Goal: Task Accomplishment & Management: Manage account settings

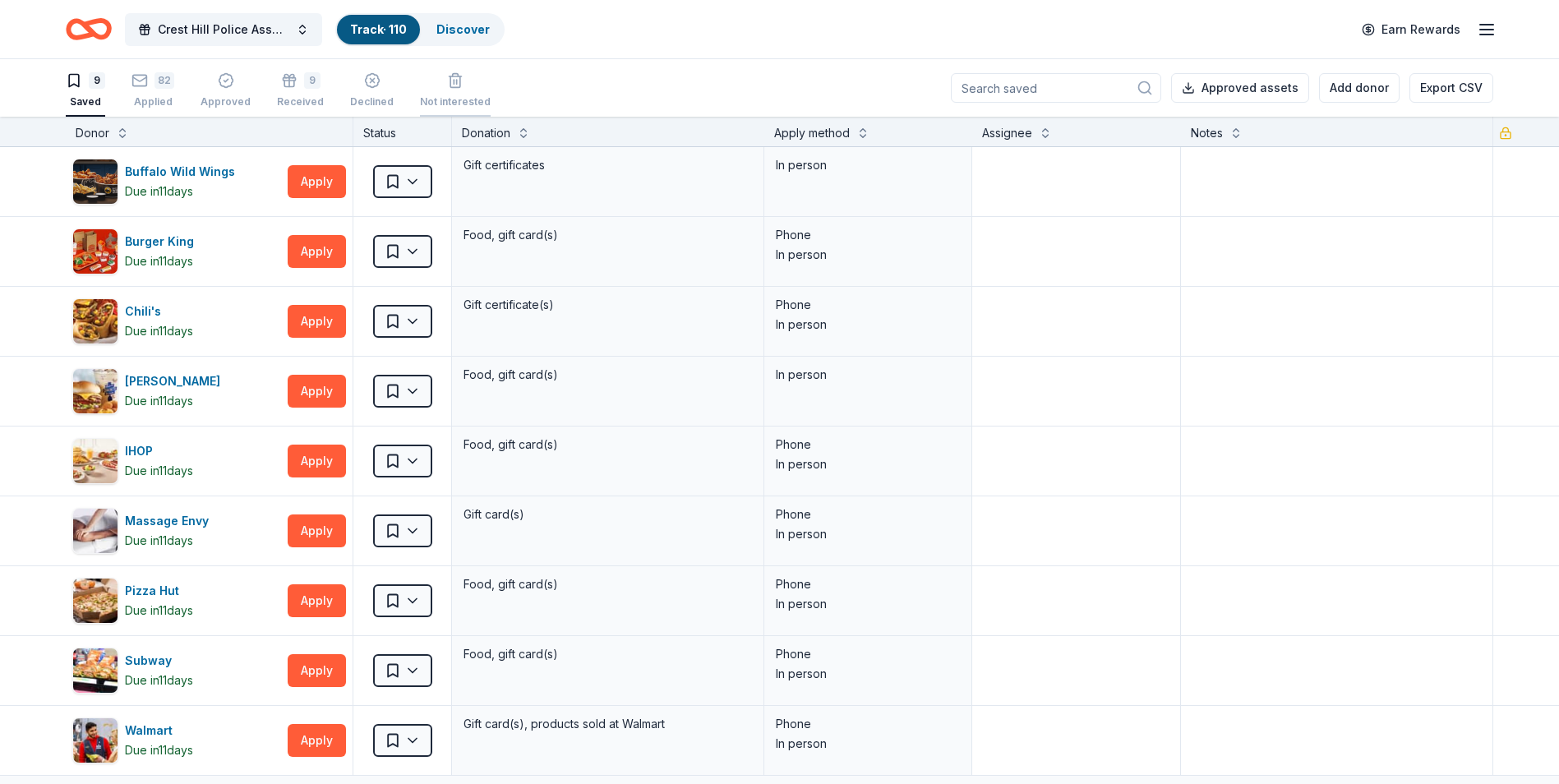
click at [453, 91] on div "Not interested" at bounding box center [454, 91] width 71 height 37
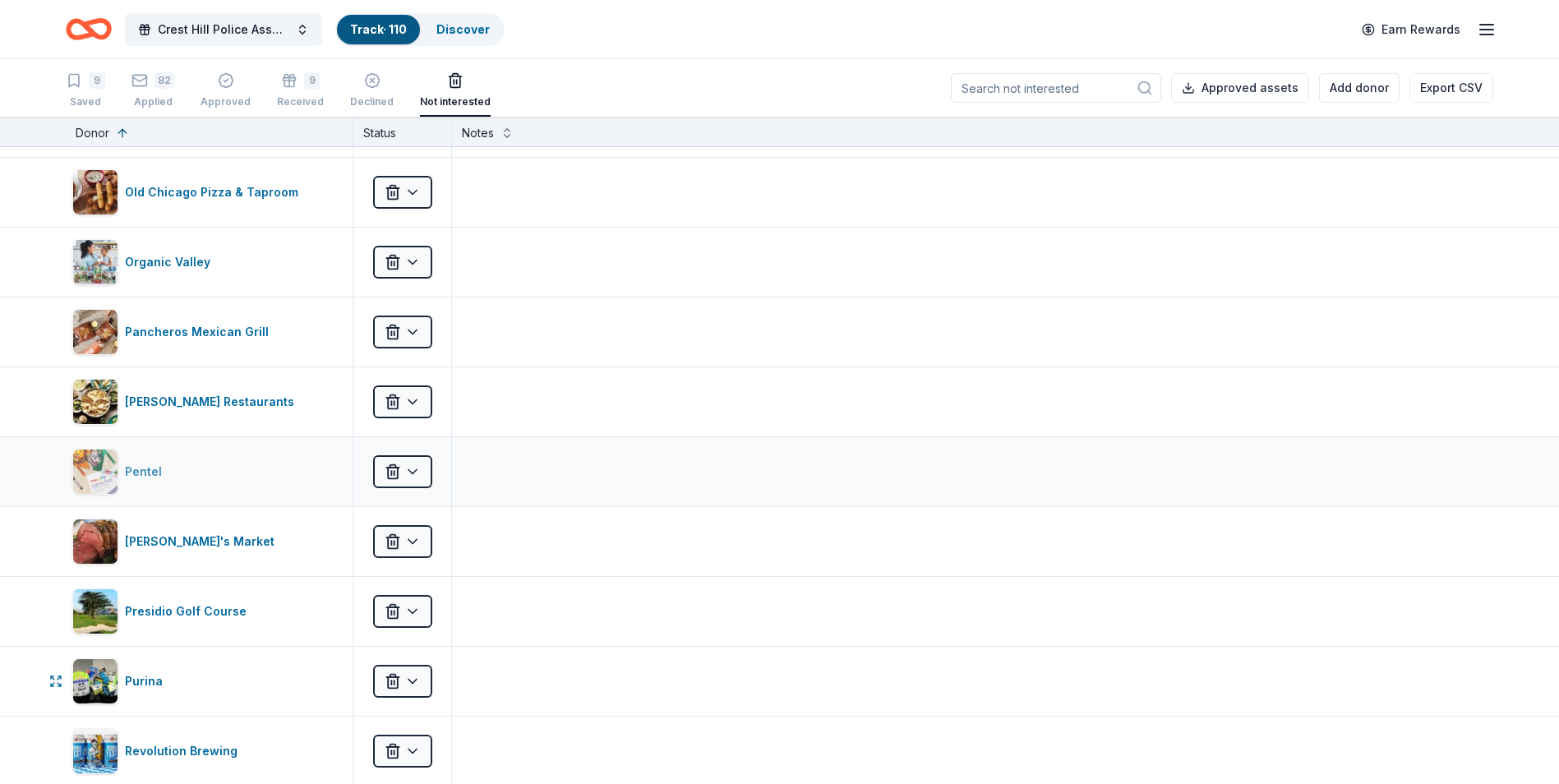
scroll to position [2135, 0]
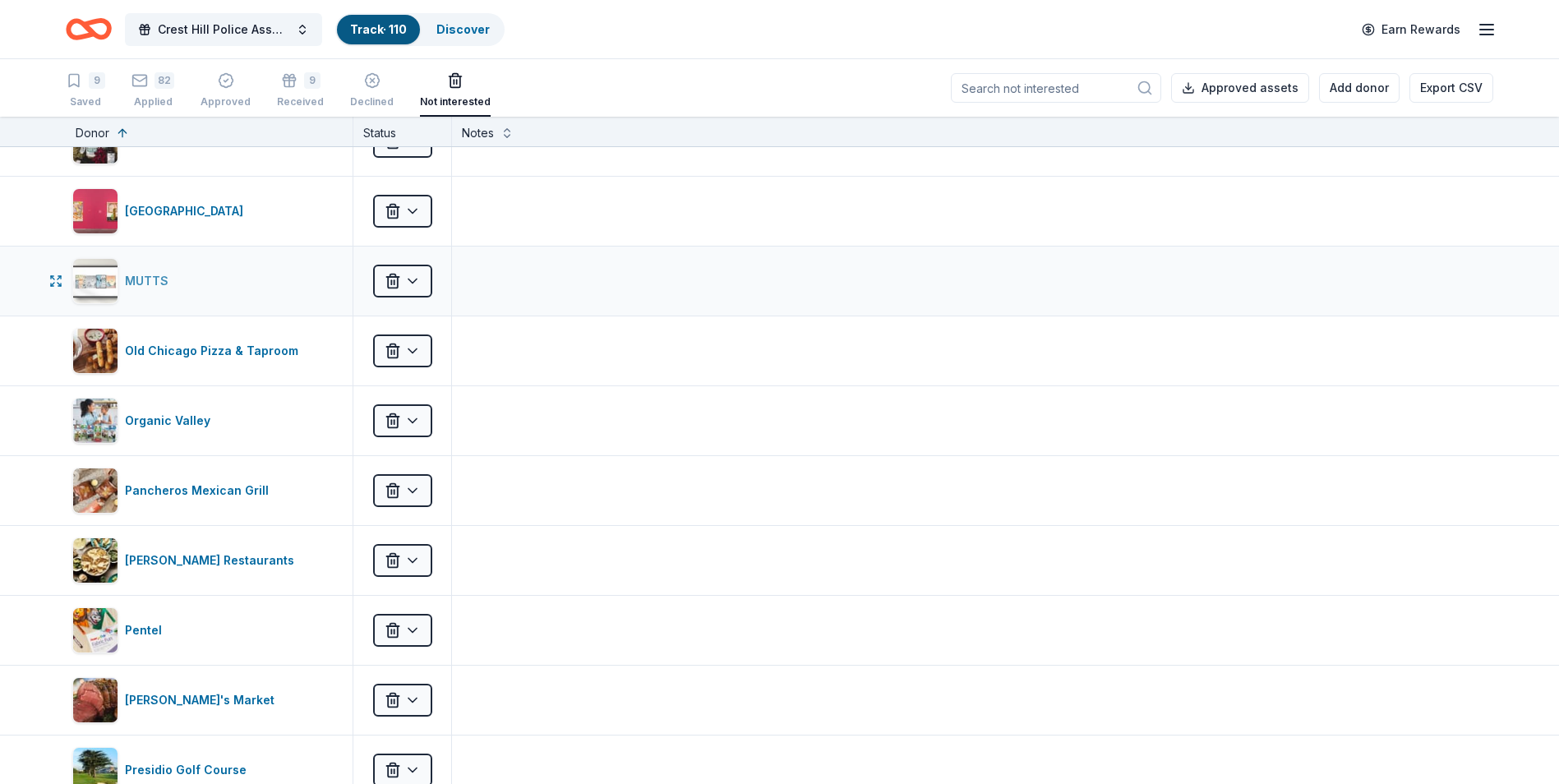
click at [145, 283] on div "MUTTS" at bounding box center [150, 281] width 50 height 20
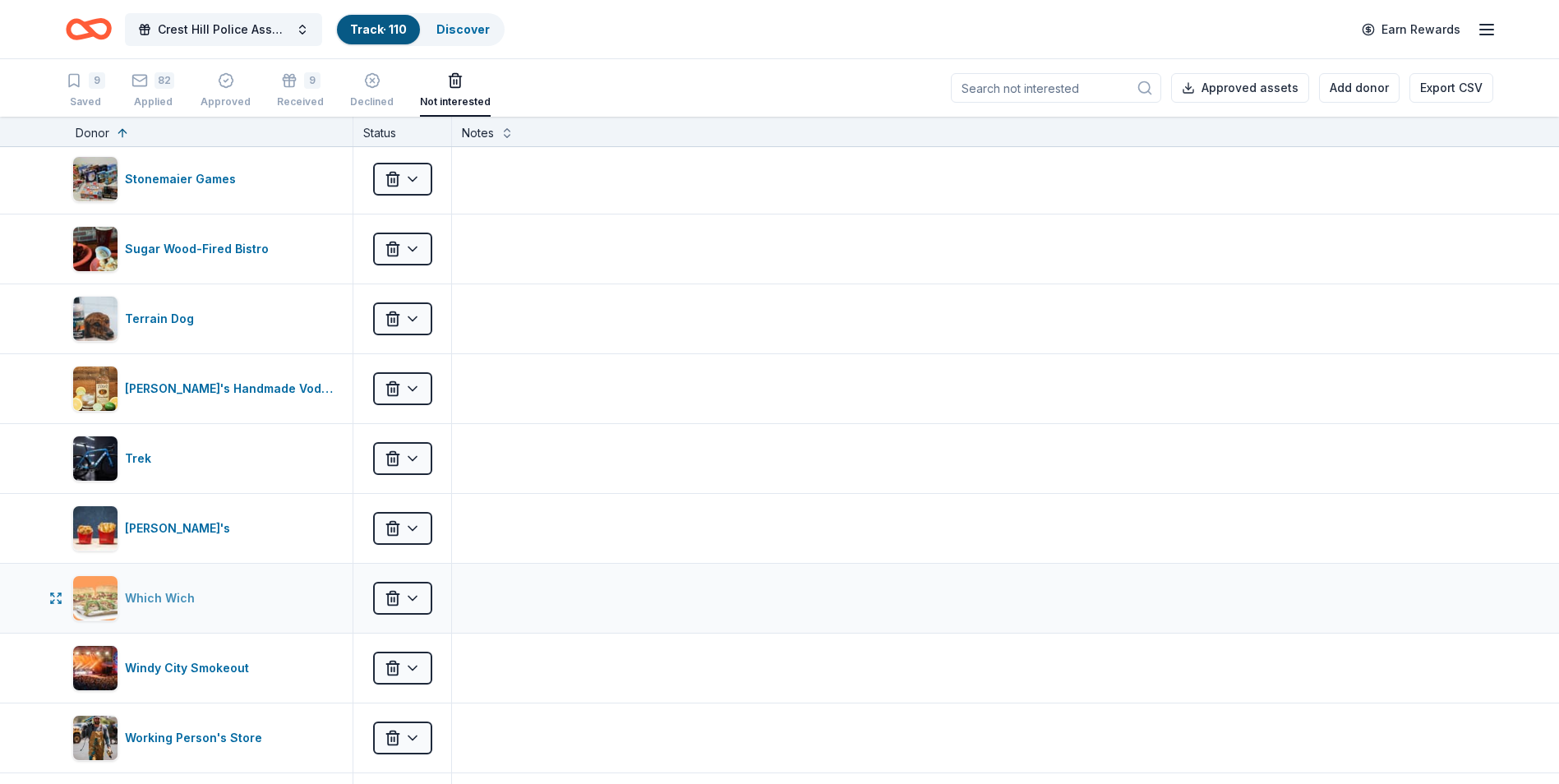
scroll to position [3285, 0]
click at [224, 390] on div "[PERSON_NAME]'s Handmade Vodka" at bounding box center [232, 388] width 214 height 20
click at [81, 96] on div "Saved" at bounding box center [85, 102] width 39 height 13
